Goal: Contribute content

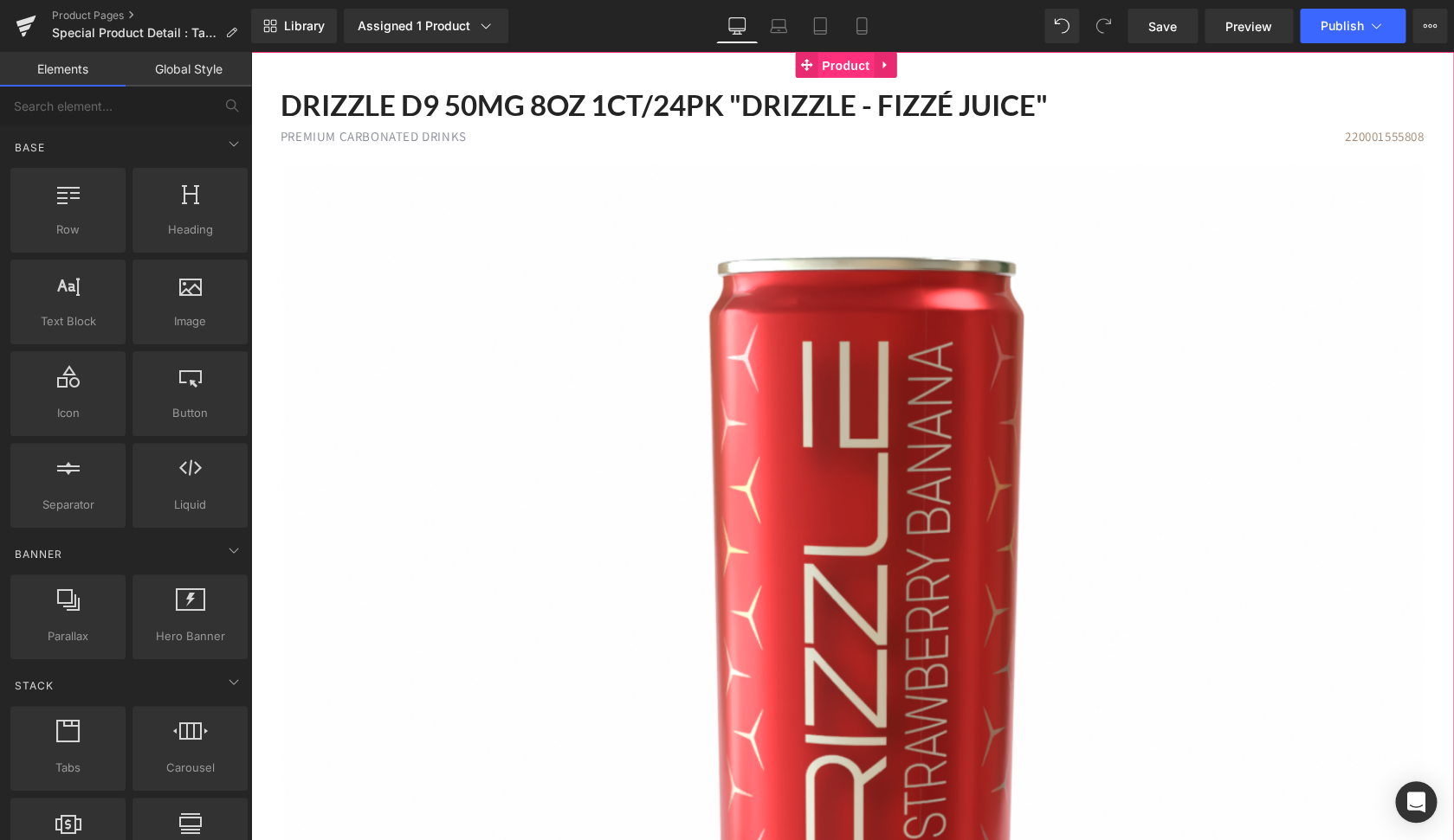
click at [829, 74] on span "Product" at bounding box center [845, 66] width 56 height 26
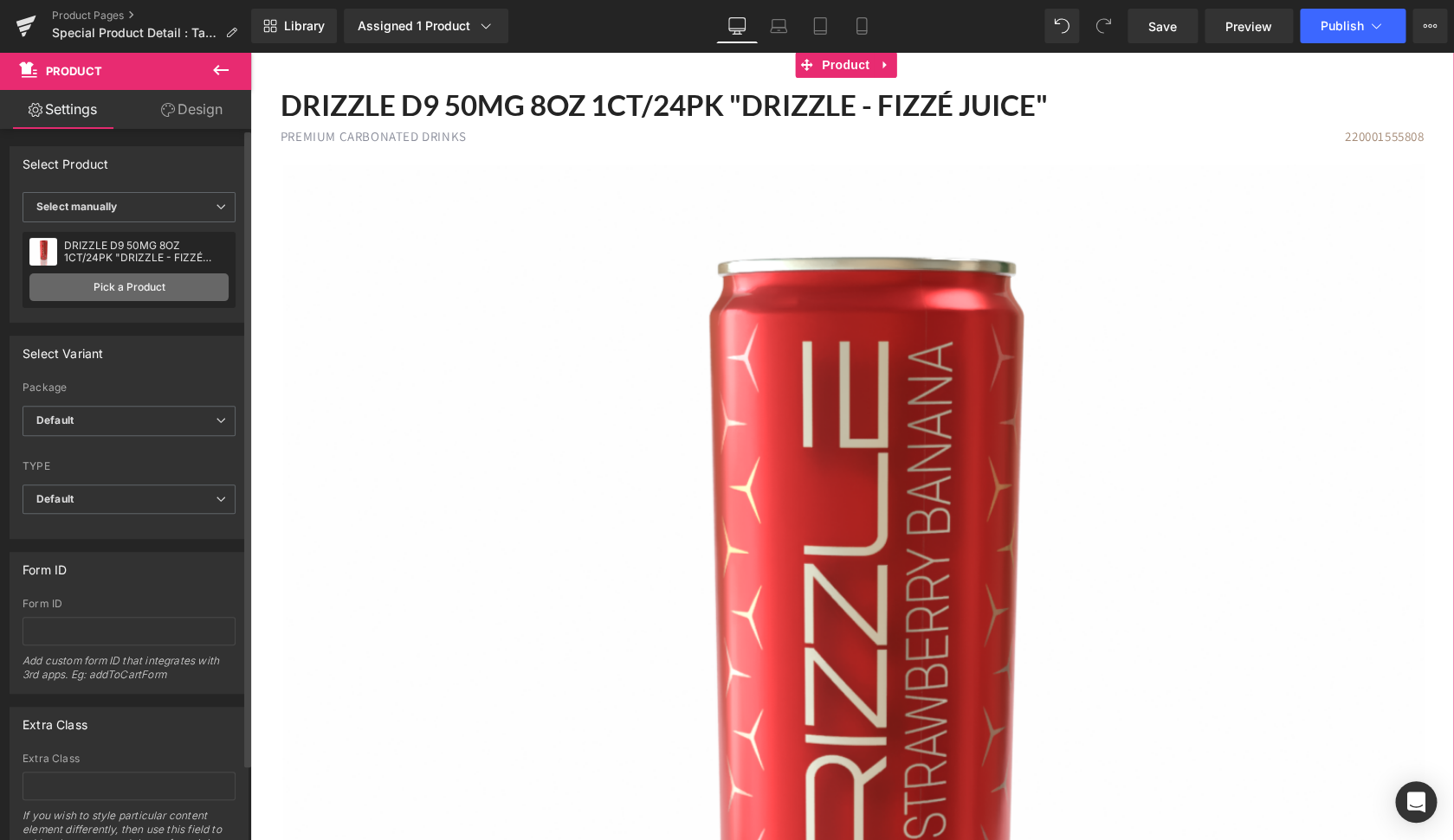
click at [143, 287] on link "Pick a Product" at bounding box center [129, 287] width 199 height 28
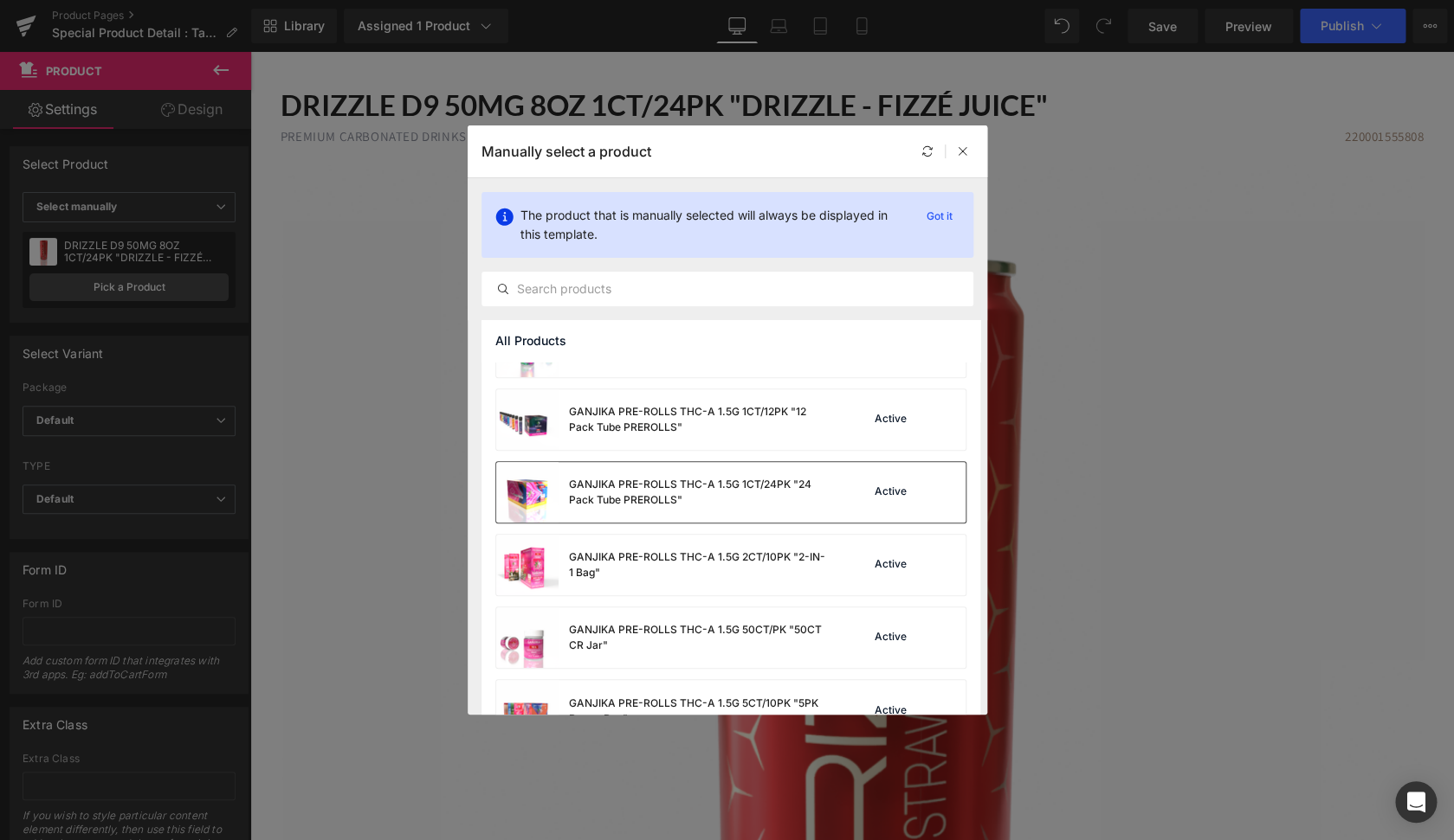
scroll to position [1135, 0]
click at [725, 493] on div "GANJIKA PRE-ROLLS THC-A 1.5G 1CT/24PK "24 Pack Tube PREROLLS"" at bounding box center [699, 494] width 259 height 31
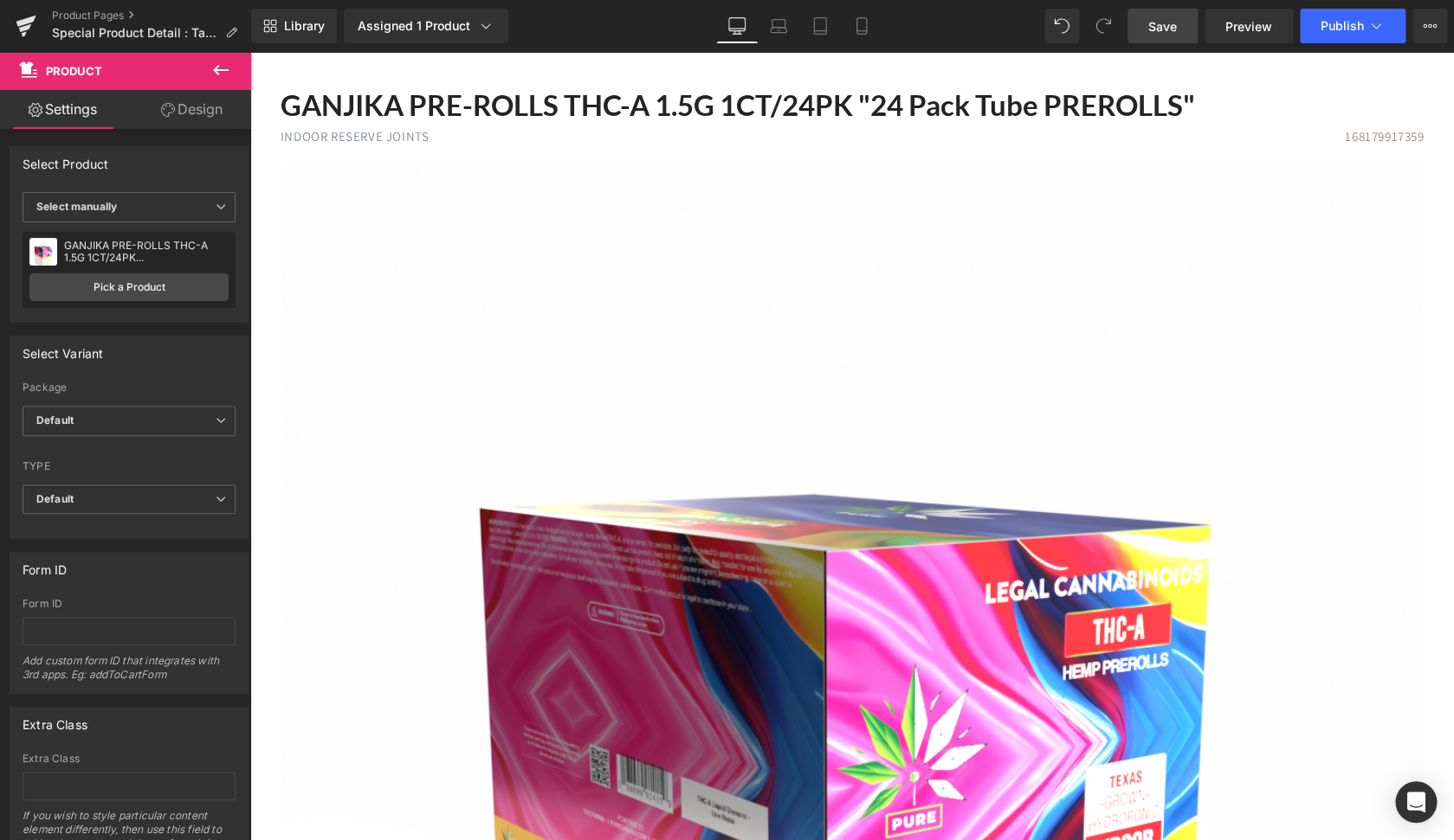
click at [1164, 34] on span "Save" at bounding box center [1163, 26] width 29 height 18
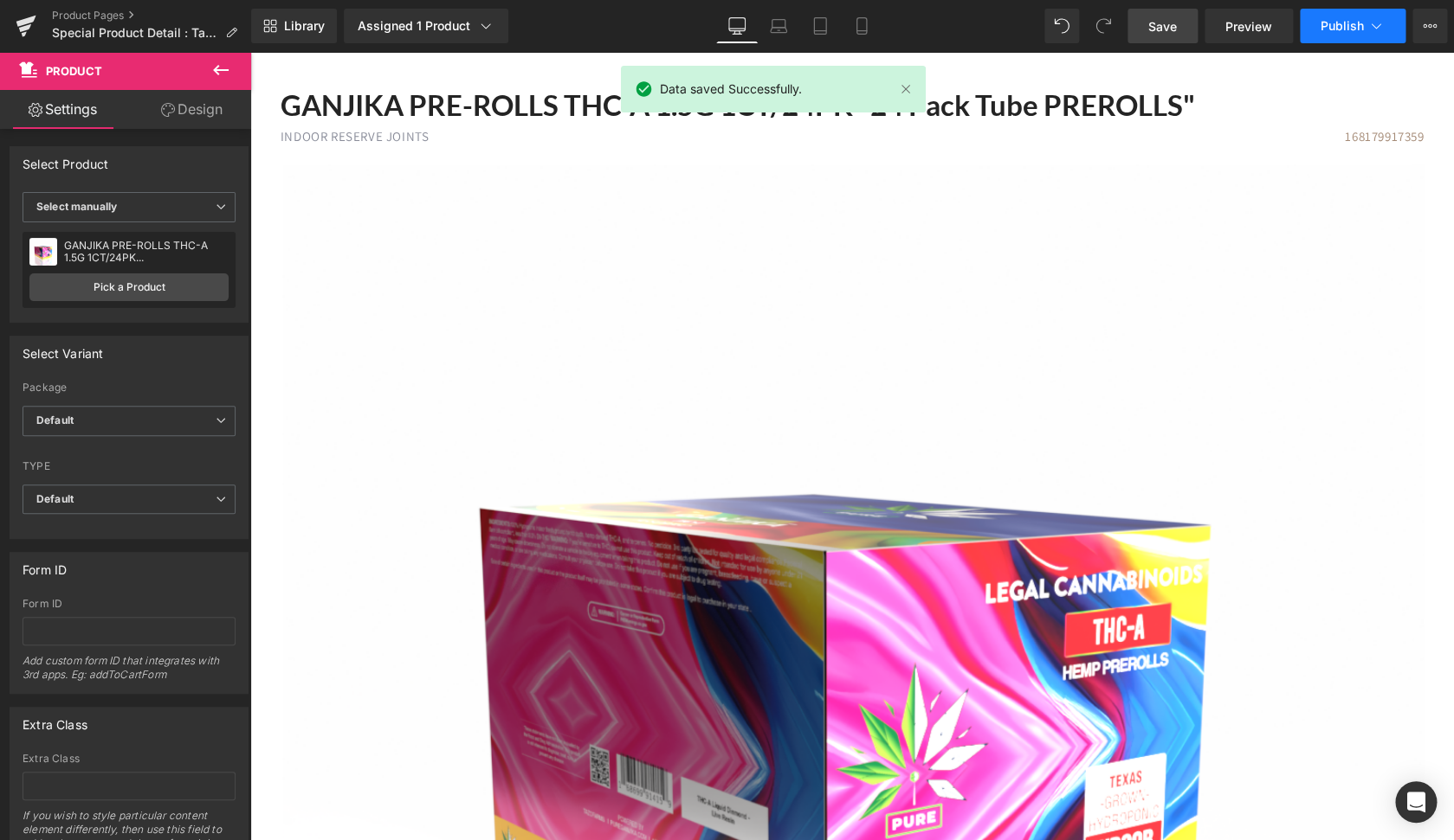
click at [1345, 37] on button "Publish" at bounding box center [1351, 26] width 106 height 35
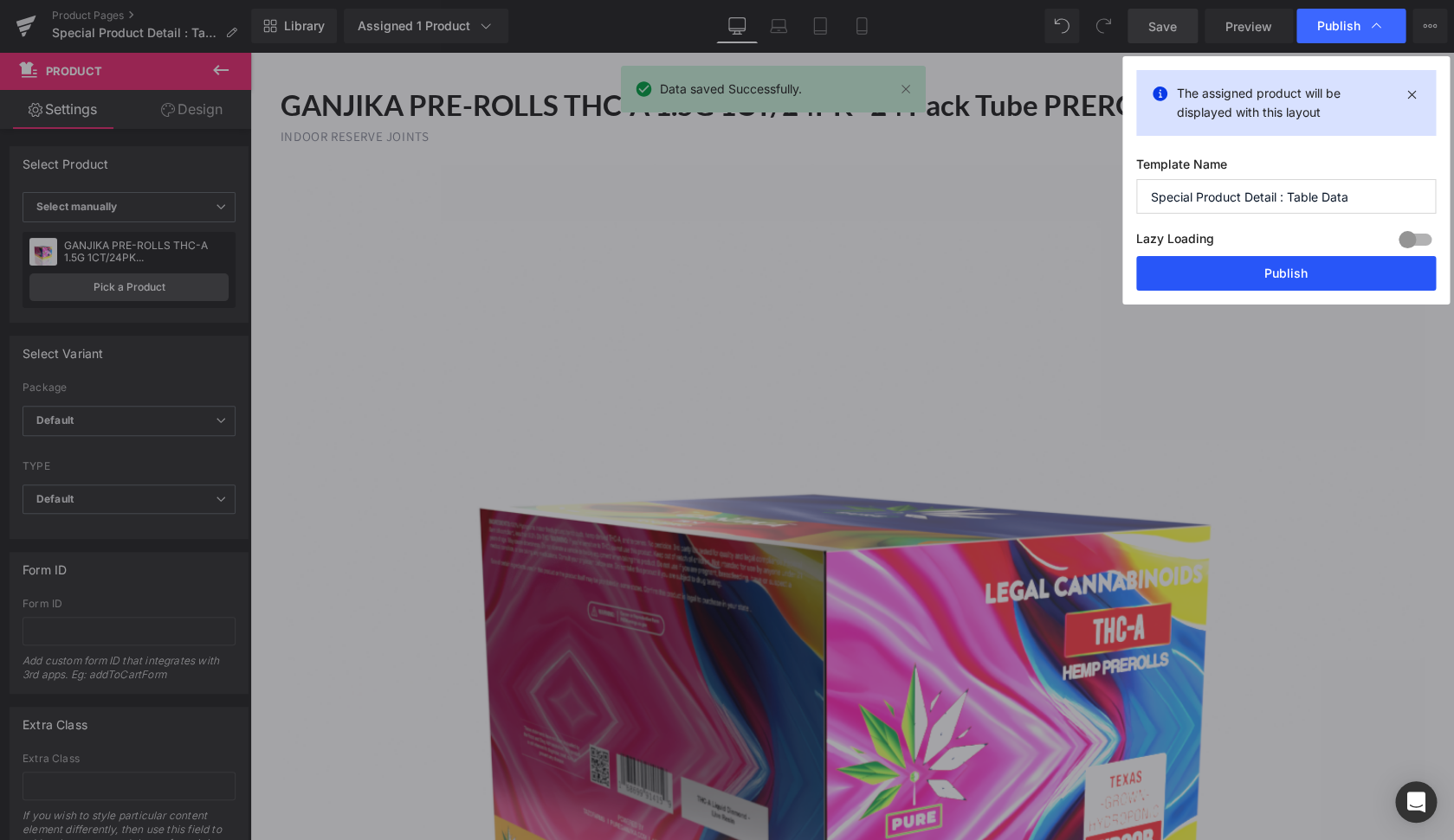
click at [1298, 281] on button "Publish" at bounding box center [1285, 274] width 299 height 35
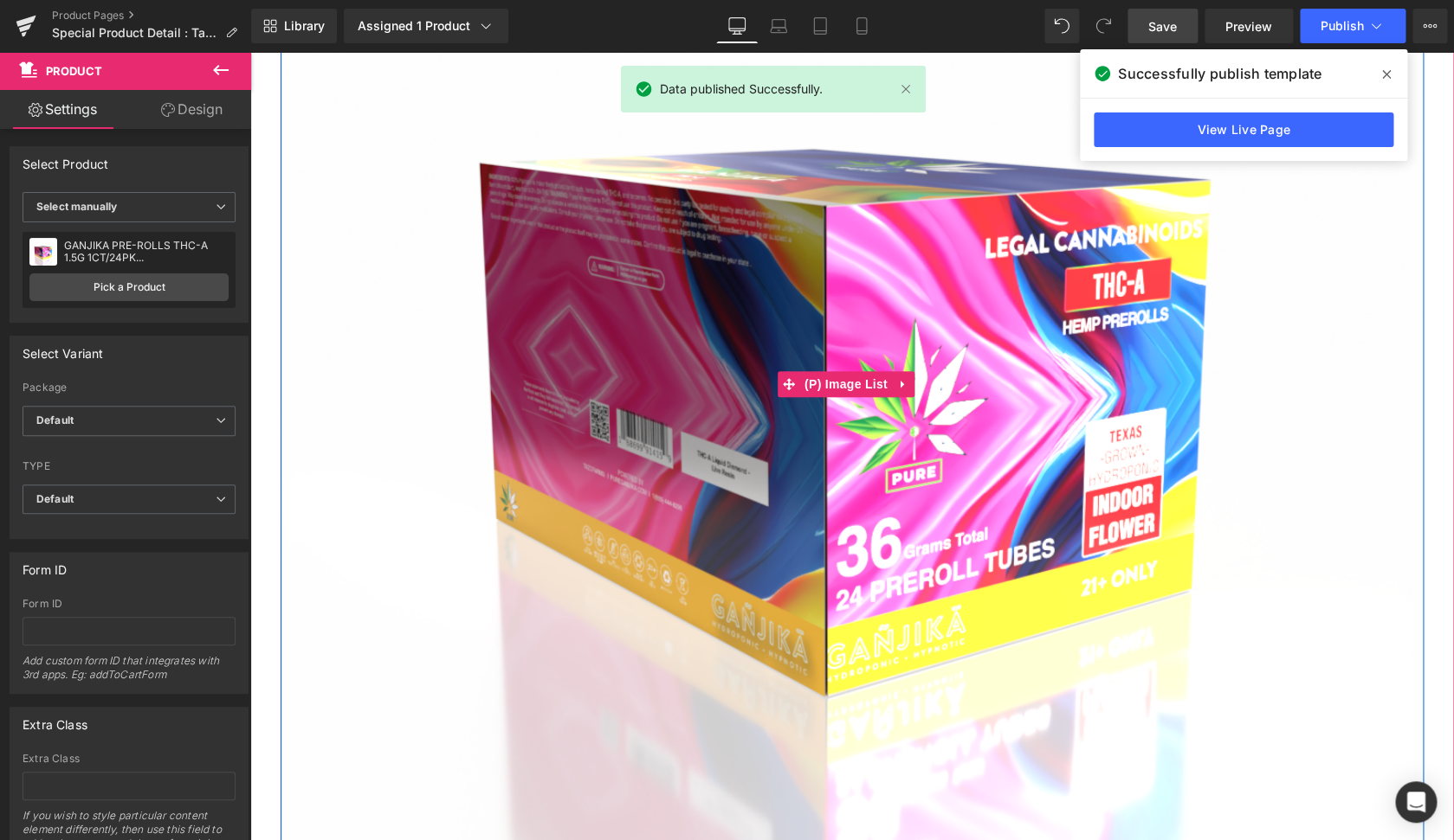
scroll to position [346, 0]
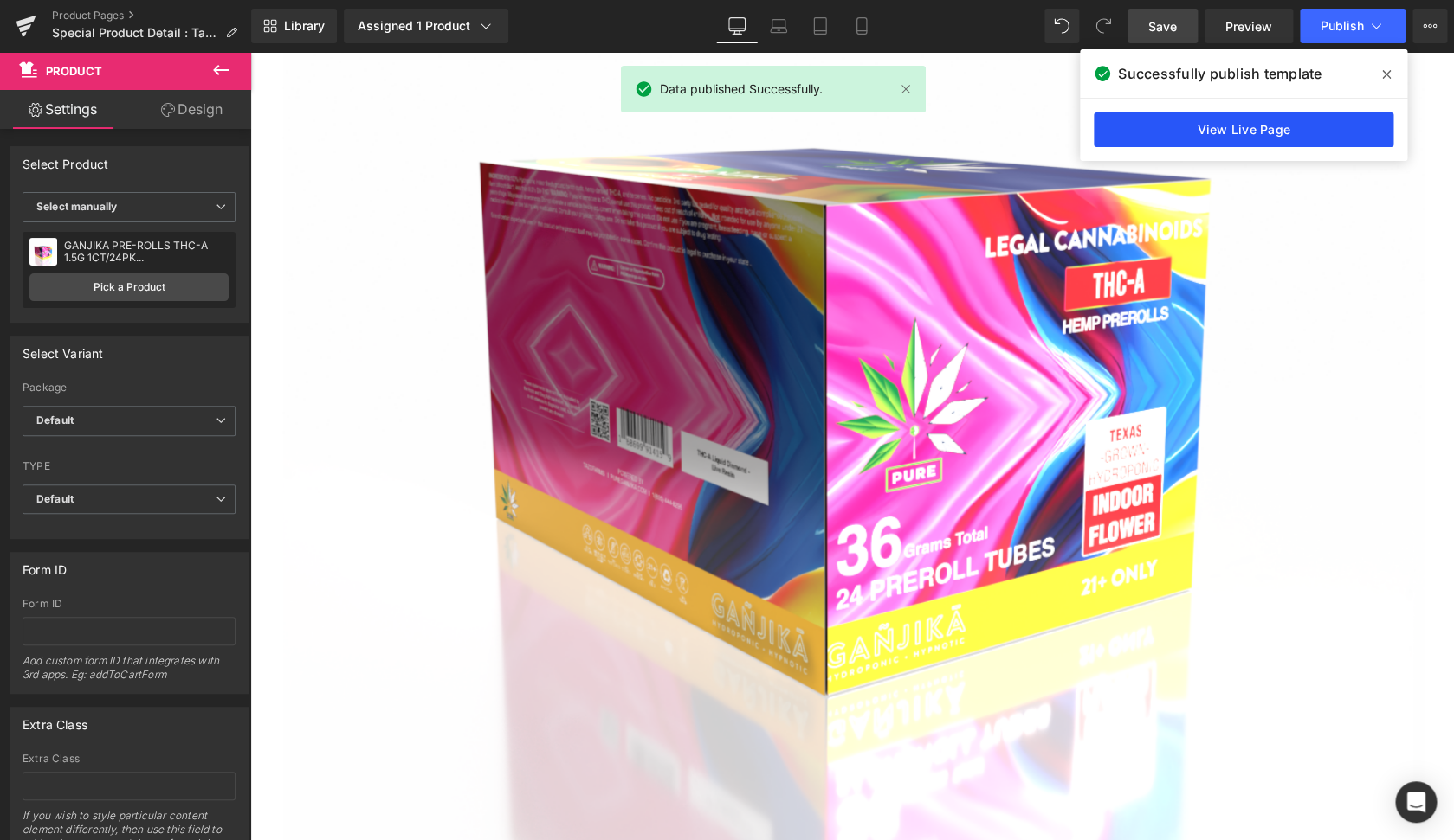
click at [1216, 132] on link "View Live Page" at bounding box center [1242, 130] width 299 height 35
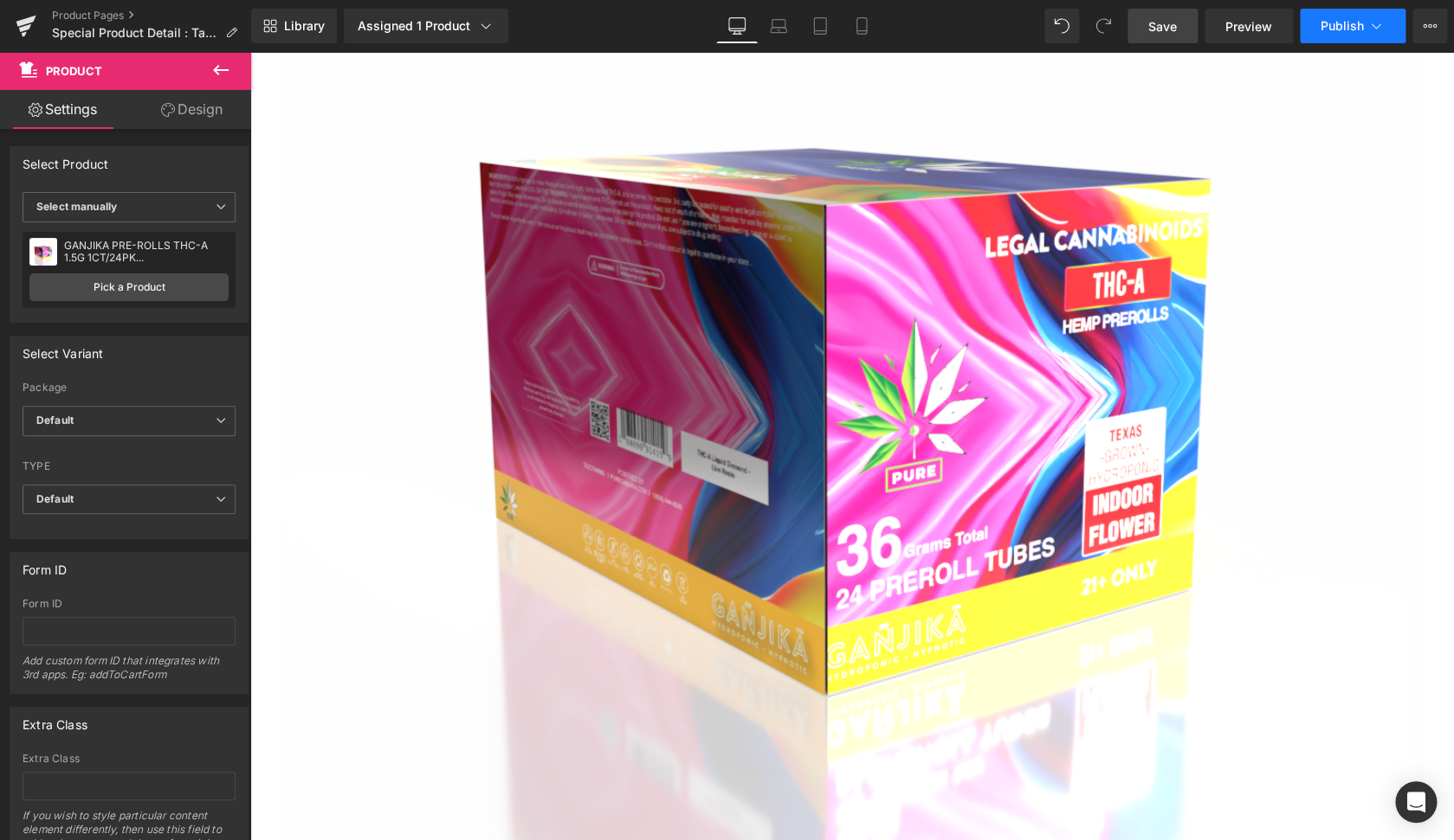
click at [1350, 29] on span "Publish" at bounding box center [1342, 26] width 44 height 14
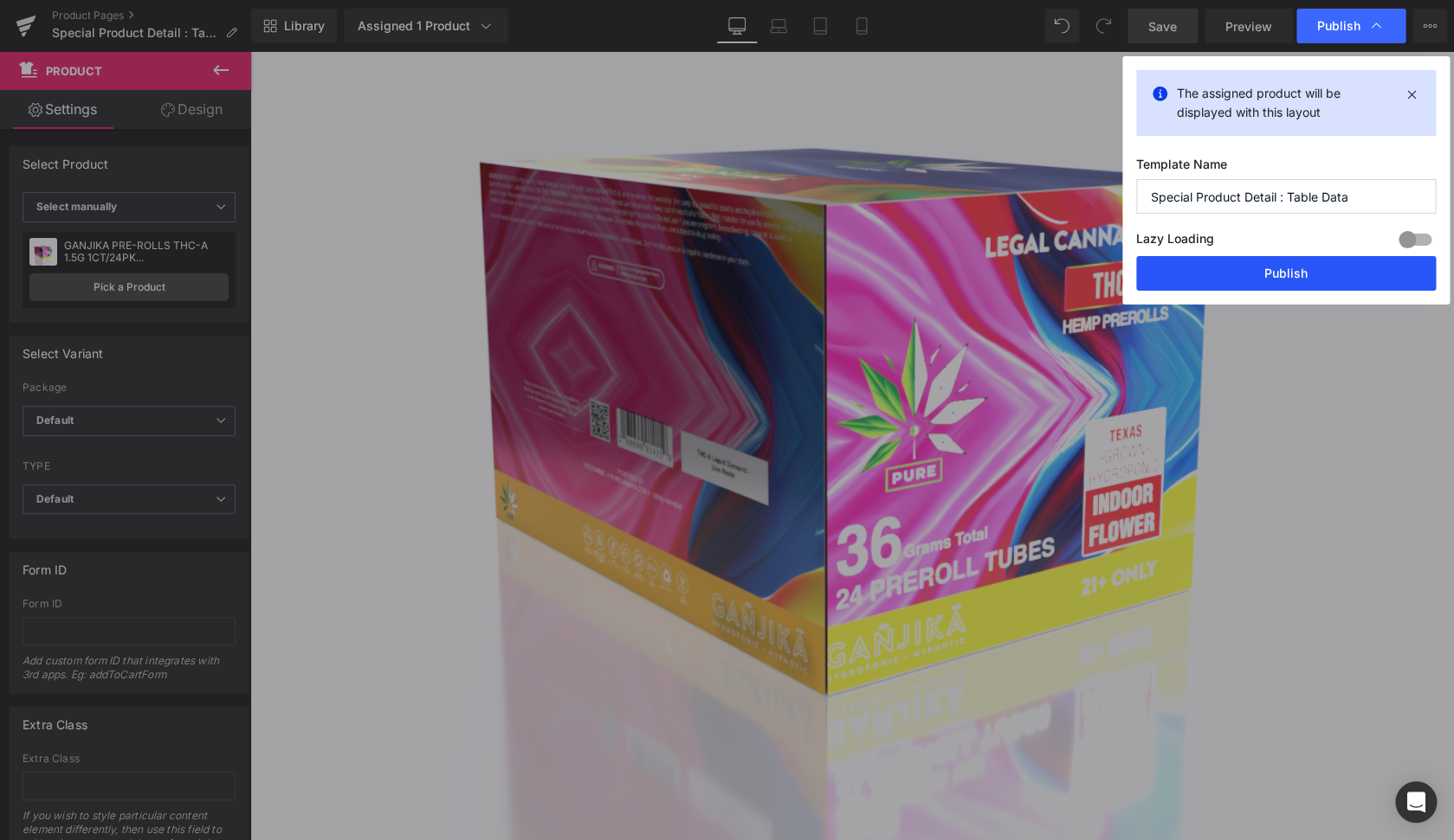
click at [1276, 269] on button "Publish" at bounding box center [1285, 274] width 299 height 35
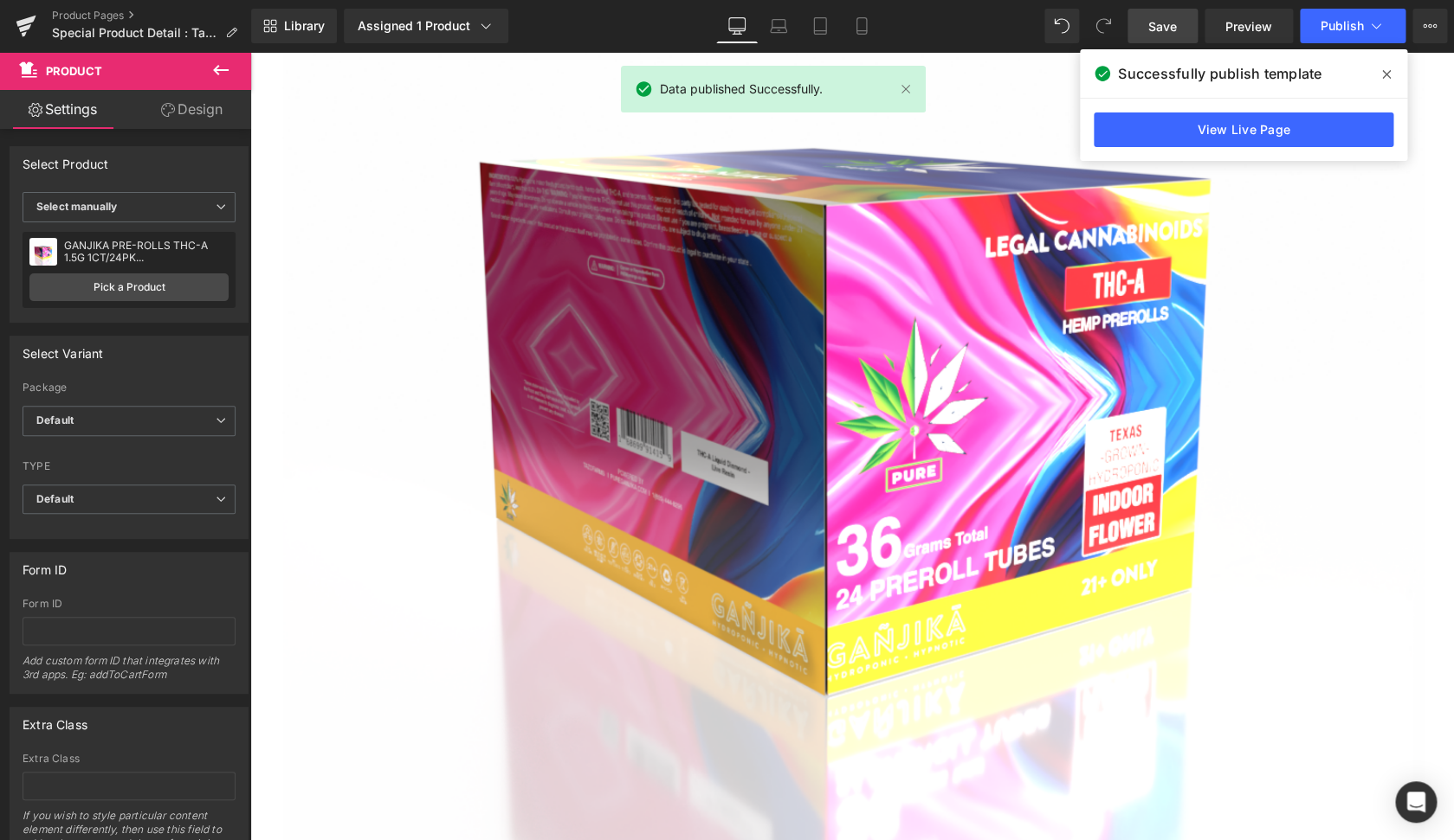
click at [1165, 29] on span "Save" at bounding box center [1163, 26] width 29 height 18
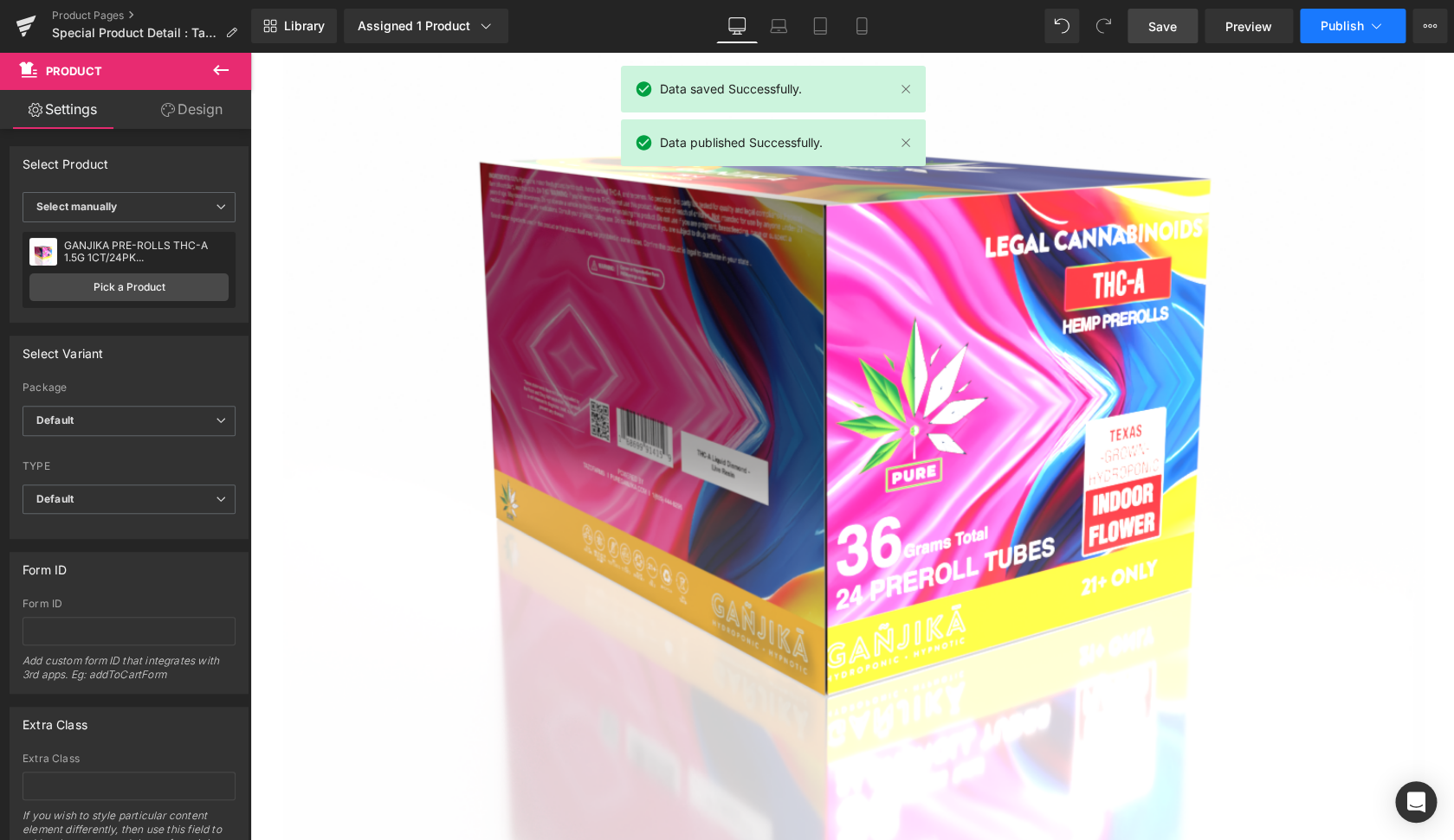
click at [1348, 28] on span "Publish" at bounding box center [1342, 26] width 44 height 14
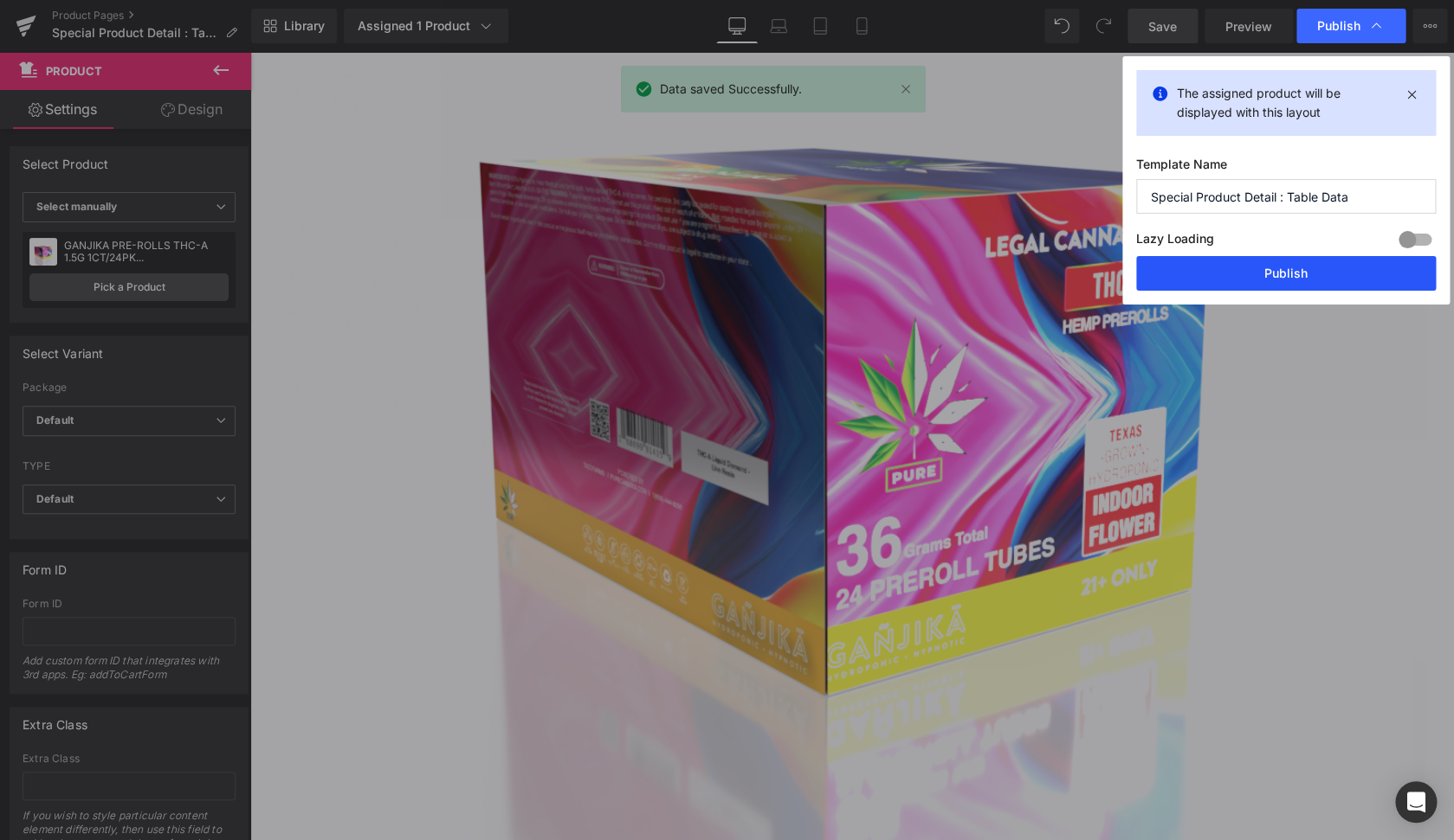
click at [1282, 269] on button "Publish" at bounding box center [1285, 274] width 299 height 35
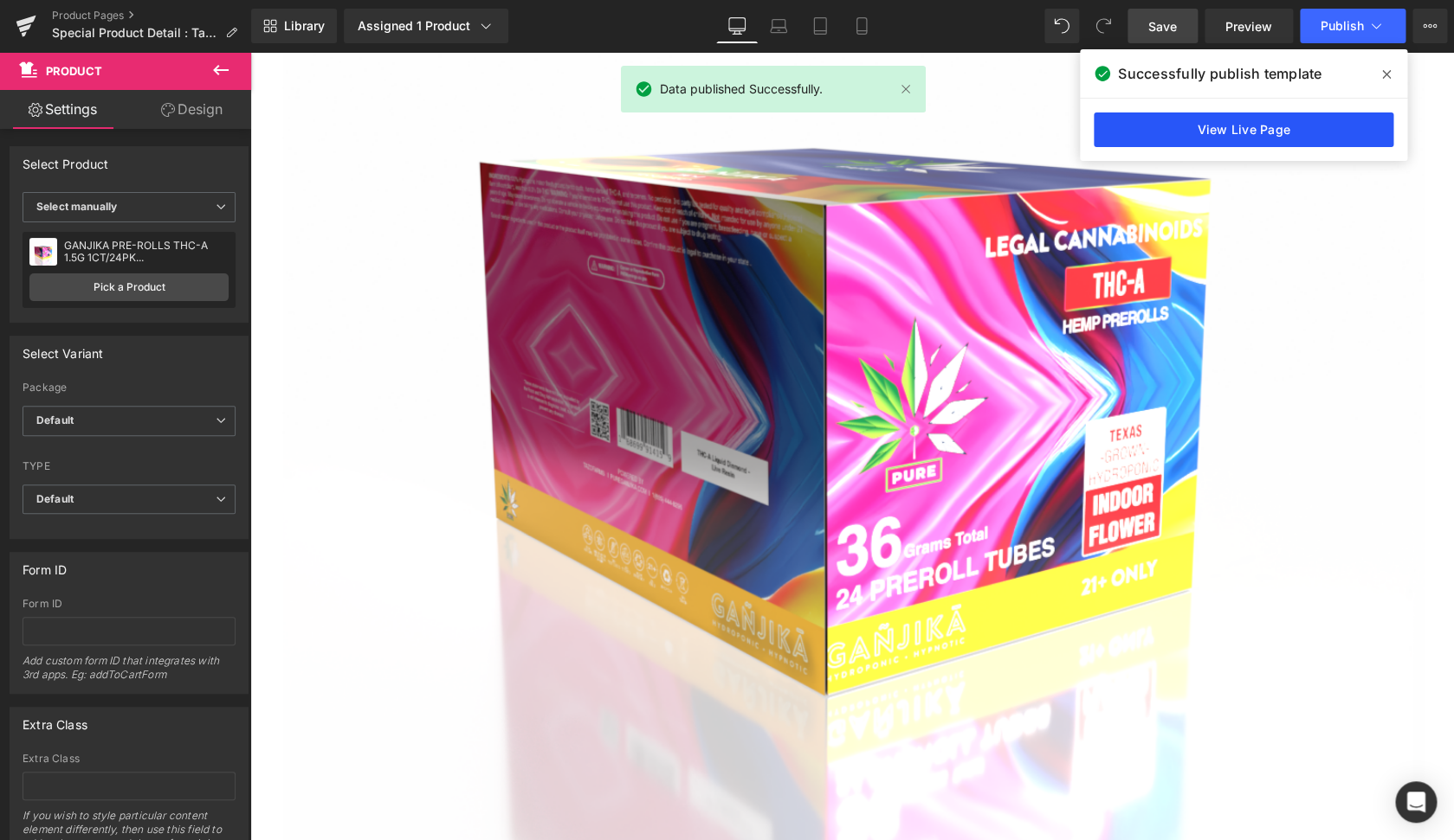
click at [1242, 133] on link "View Live Page" at bounding box center [1242, 130] width 299 height 35
